Goal: Find specific page/section: Find specific page/section

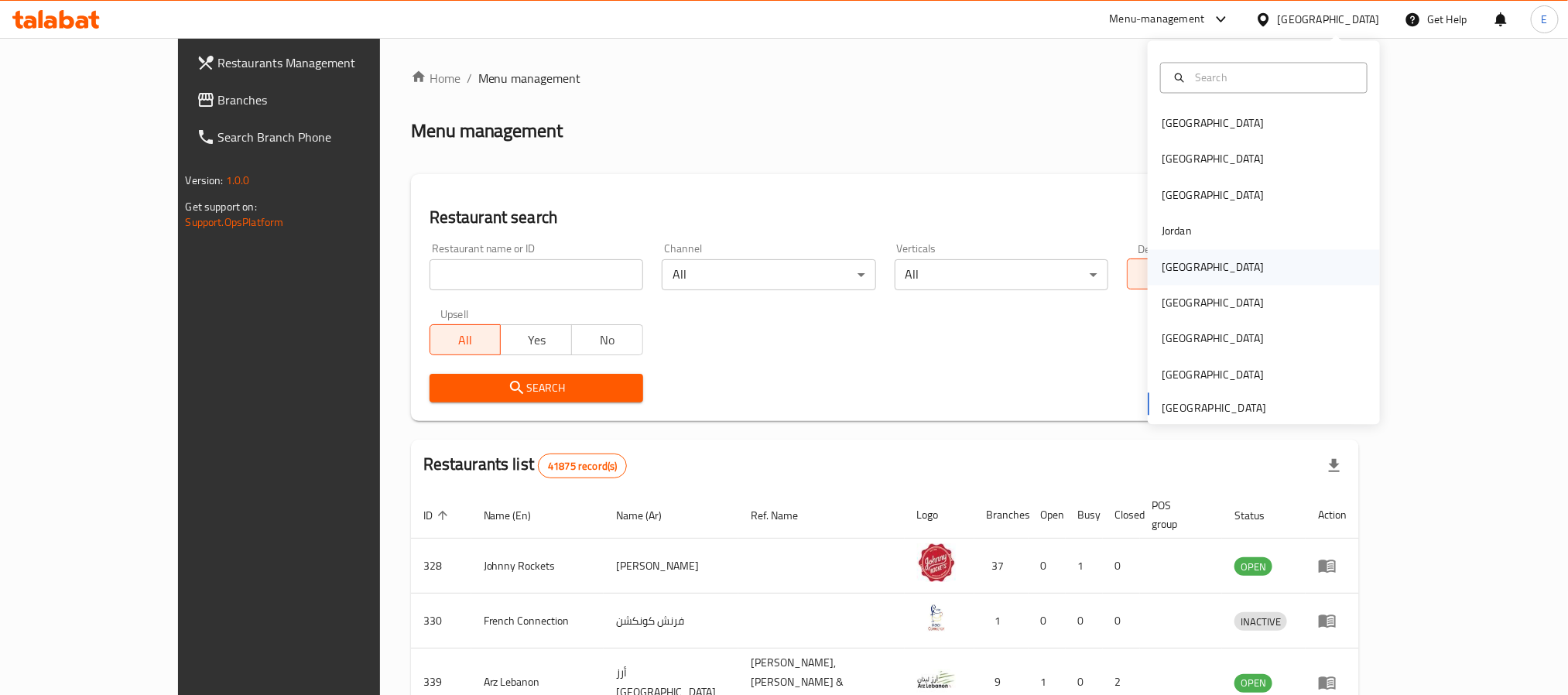
click at [1165, 268] on div "[GEOGRAPHIC_DATA]" at bounding box center [1212, 267] width 102 height 17
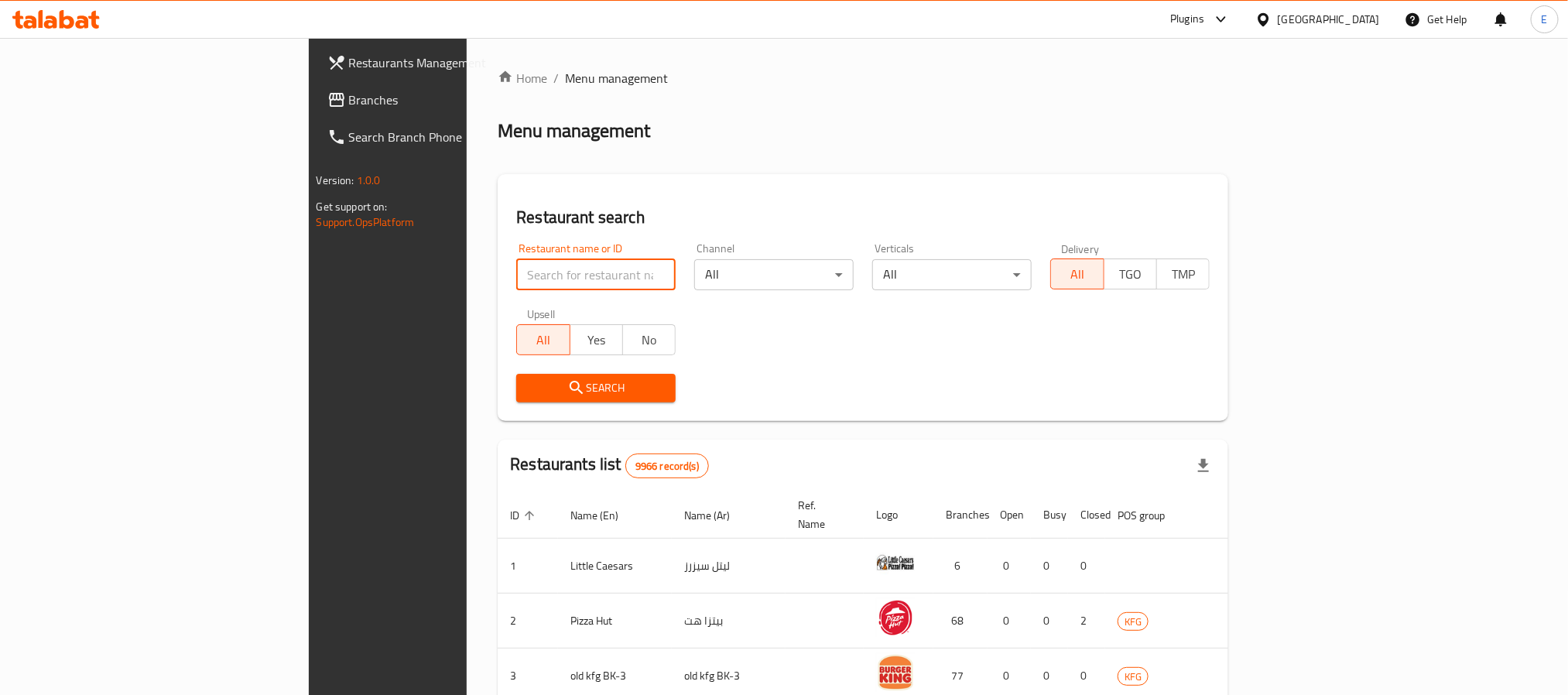
click at [516, 265] on input "search" at bounding box center [596, 275] width 159 height 31
type input "5"
click button "Search" at bounding box center [596, 388] width 159 height 29
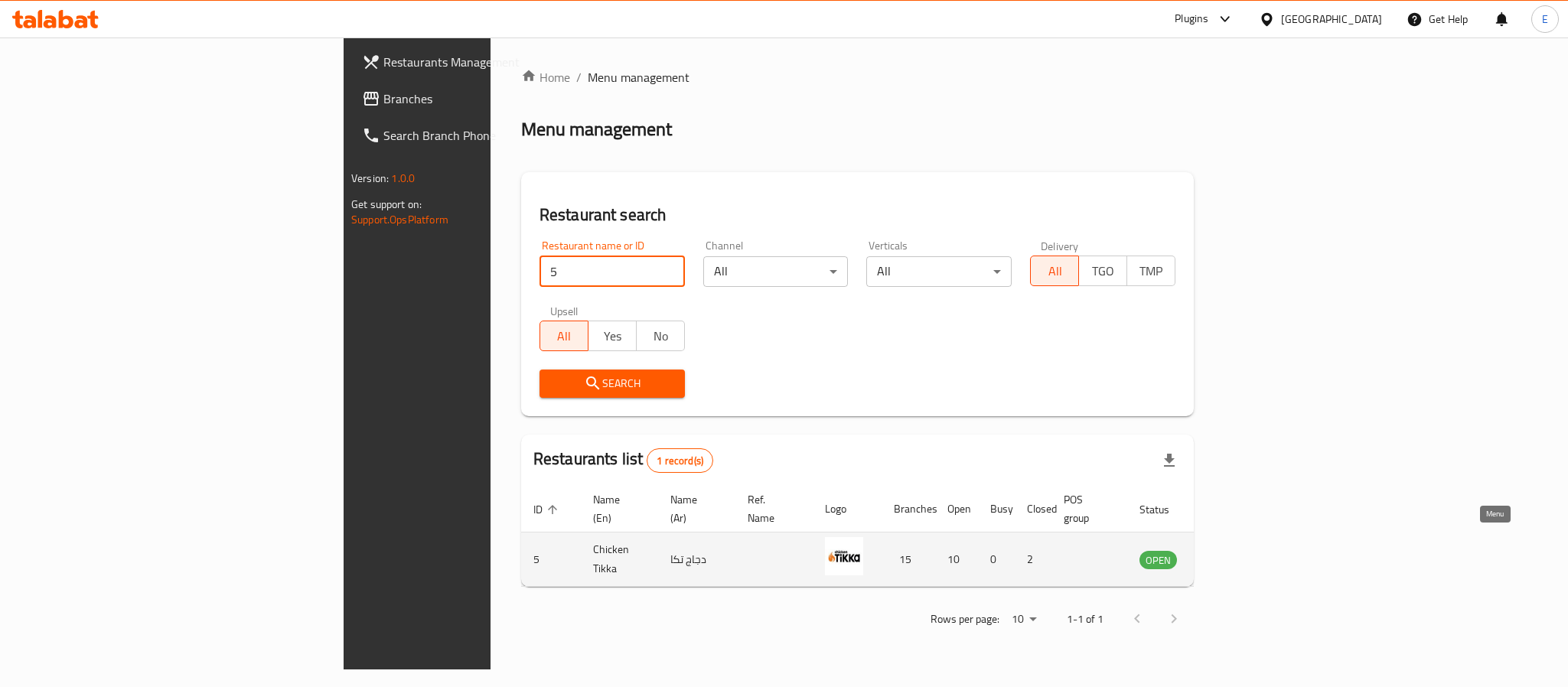
click at [1237, 554] on icon "enhanced table" at bounding box center [1229, 560] width 17 height 13
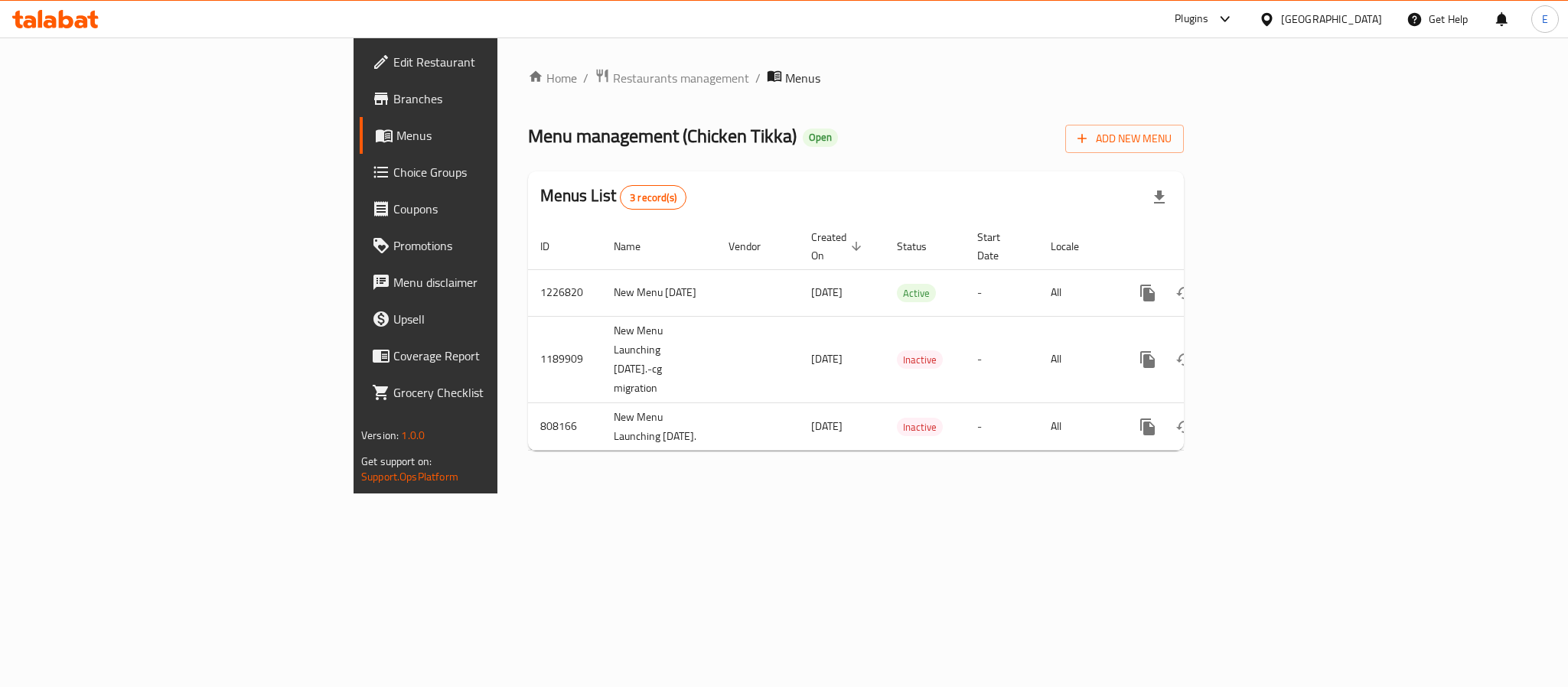
click at [393, 108] on span "Branches" at bounding box center [498, 98] width 210 height 18
